Goal: Task Accomplishment & Management: Use online tool/utility

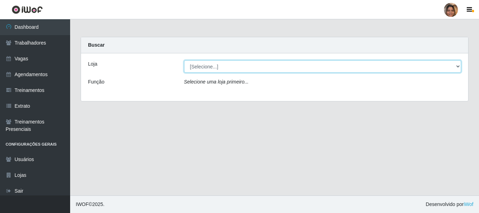
click at [460, 71] on select "[Selecione...] Mar Vermelho - CEASA Mar Vermelho - Centro de Distribuição" at bounding box center [322, 66] width 277 height 12
select select "474"
click at [184, 60] on select "[Selecione...] Mar Vermelho - CEASA Mar Vermelho - Centro de Distribuição" at bounding box center [322, 66] width 277 height 12
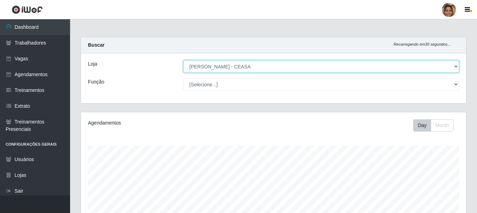
scroll to position [146, 386]
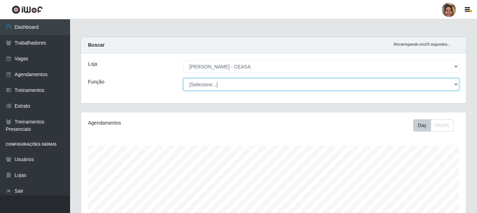
drag, startPoint x: 454, startPoint y: 87, endPoint x: 449, endPoint y: 87, distance: 5.3
click at [454, 87] on select "[Selecione...] Repositor Repositor + Repositor ++" at bounding box center [321, 84] width 276 height 12
select select "24"
click at [183, 78] on select "[Selecione...] Repositor Repositor + Repositor ++" at bounding box center [321, 84] width 276 height 12
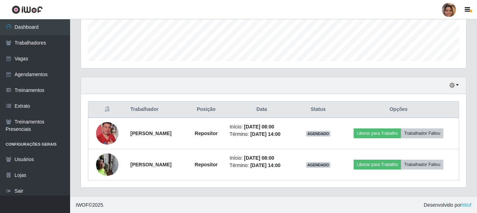
scroll to position [190, 0]
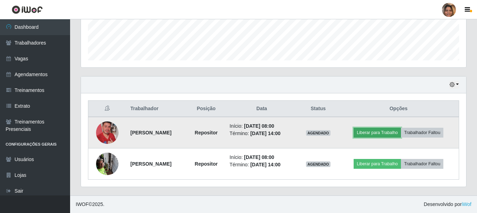
click at [391, 131] on button "Liberar para Trabalho" at bounding box center [377, 133] width 47 height 10
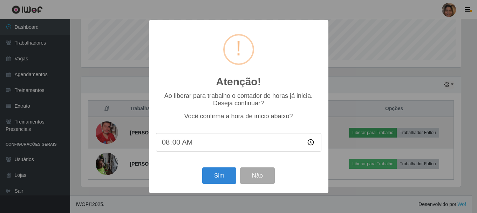
scroll to position [146, 382]
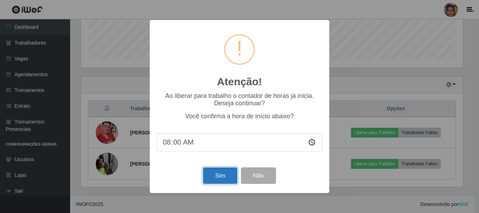
click at [213, 184] on button "Sim" at bounding box center [220, 175] width 34 height 16
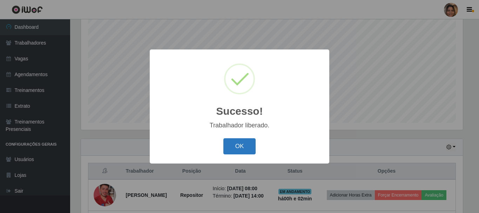
click at [240, 143] on button "OK" at bounding box center [239, 146] width 33 height 16
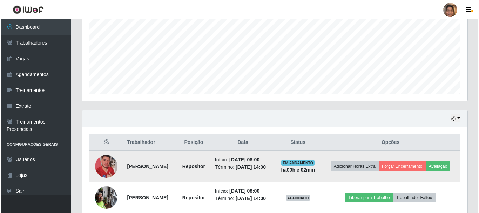
scroll to position [201, 0]
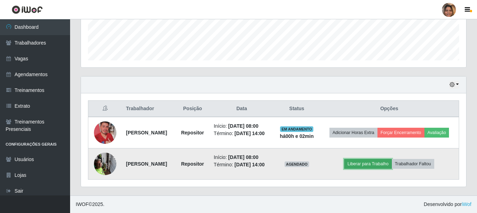
click at [381, 160] on button "Liberar para Trabalho" at bounding box center [367, 164] width 47 height 10
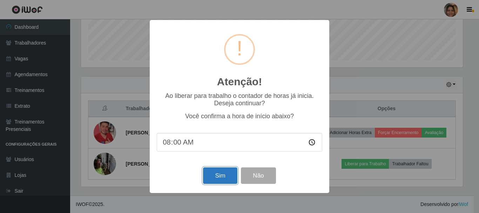
click at [222, 178] on button "Sim" at bounding box center [220, 175] width 34 height 16
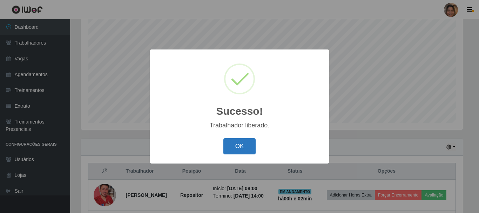
click at [249, 148] on button "OK" at bounding box center [239, 146] width 33 height 16
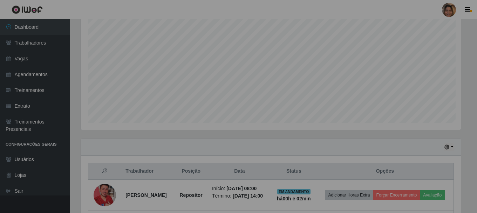
scroll to position [146, 386]
